Goal: Task Accomplishment & Management: Use online tool/utility

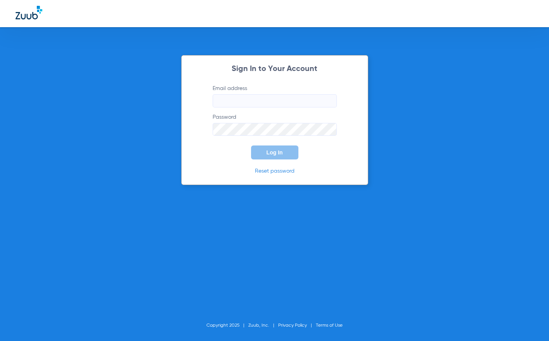
type input "[EMAIL_ADDRESS][DOMAIN_NAME]"
click at [268, 156] on button "Log In" at bounding box center [274, 153] width 47 height 14
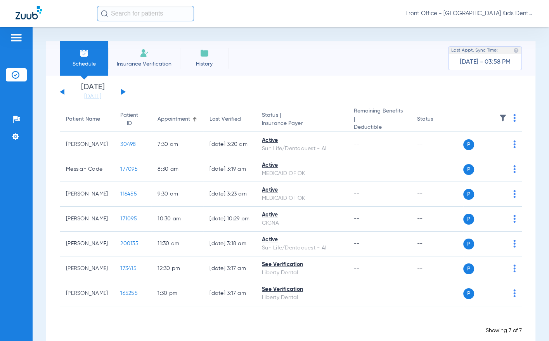
click at [121, 91] on button at bounding box center [123, 92] width 5 height 6
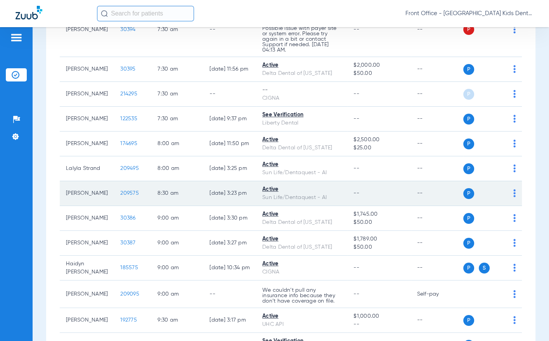
scroll to position [116, 0]
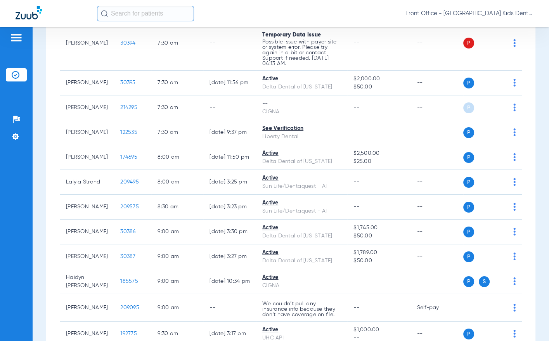
click at [140, 8] on input "text" at bounding box center [145, 14] width 97 height 16
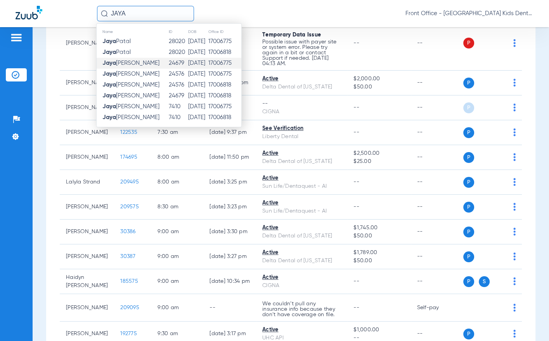
type input "JAYA"
click at [109, 65] on strong "Jaya" at bounding box center [109, 63] width 14 height 6
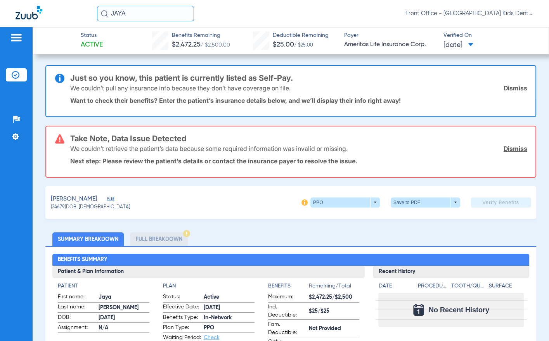
drag, startPoint x: 130, startPoint y: 12, endPoint x: 51, endPoint y: 19, distance: 79.1
click at [51, 19] on div "JAYA Front Office - [GEOGRAPHIC_DATA] Kids Dental" at bounding box center [274, 13] width 549 height 27
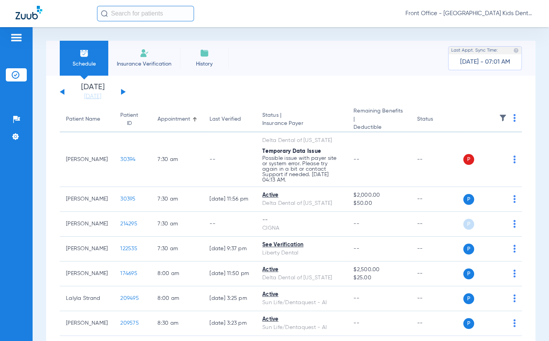
click at [510, 118] on th at bounding box center [493, 119] width 59 height 25
click at [514, 117] on img at bounding box center [515, 118] width 2 height 8
click at [487, 148] on span "Verify All" at bounding box center [479, 148] width 49 height 5
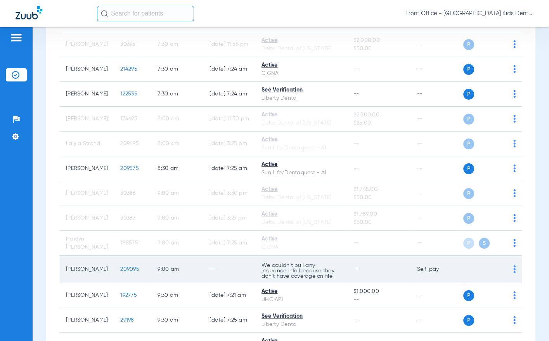
scroll to position [194, 0]
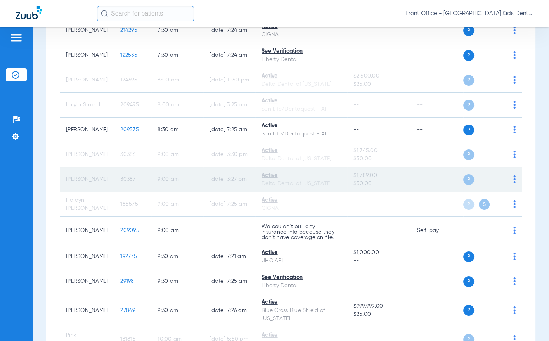
click at [151, 181] on td "9:00 AM" at bounding box center [177, 179] width 52 height 25
click at [72, 183] on td "[PERSON_NAME]" at bounding box center [87, 179] width 54 height 25
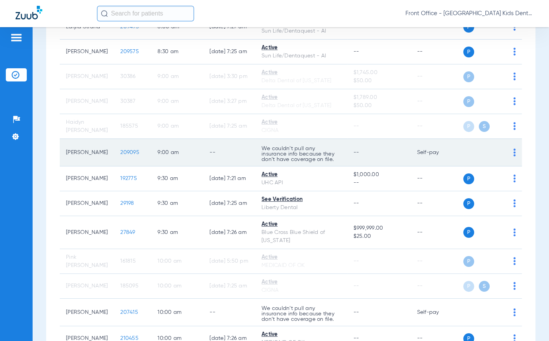
scroll to position [233, 0]
